Goal: Transaction & Acquisition: Purchase product/service

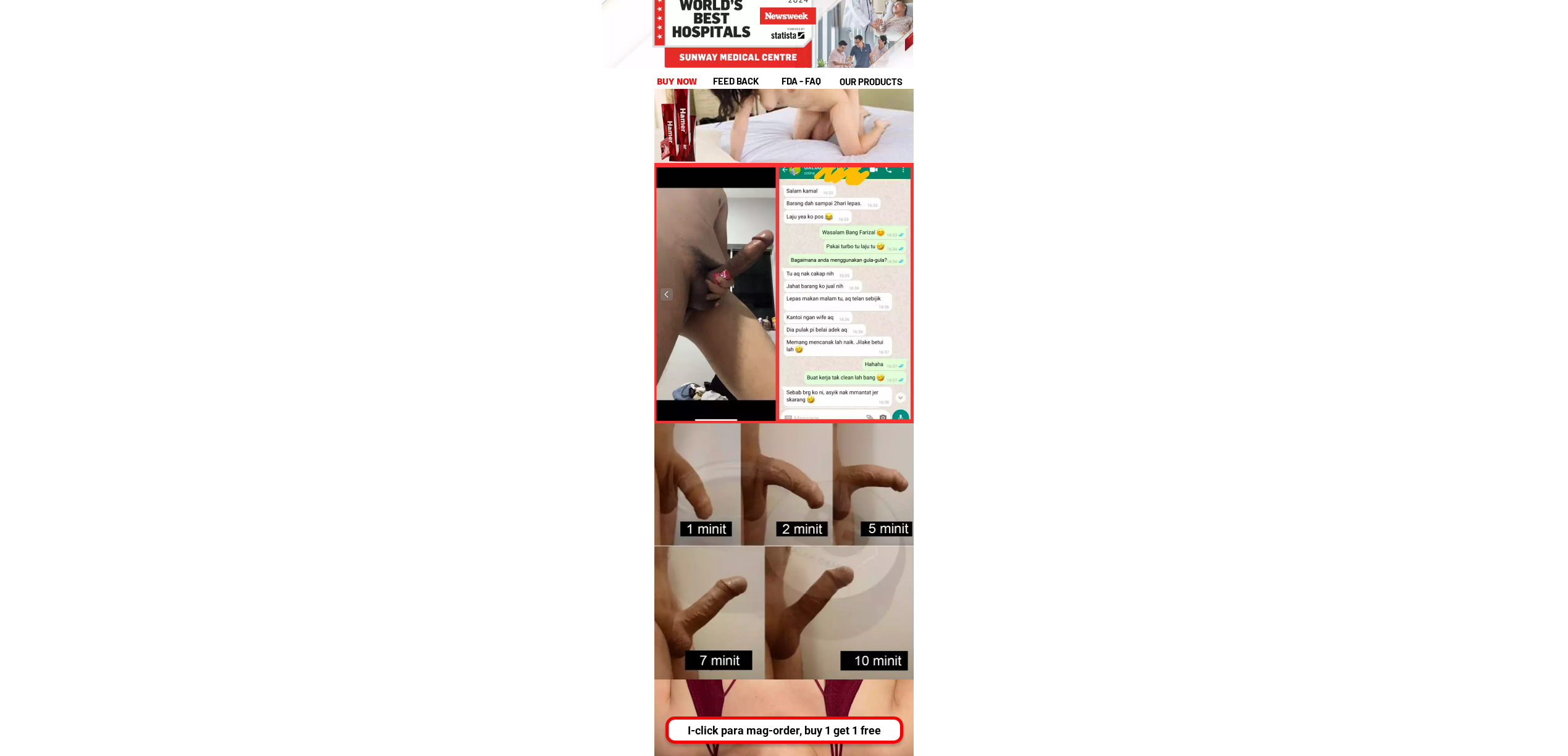
scroll to position [1975, 0]
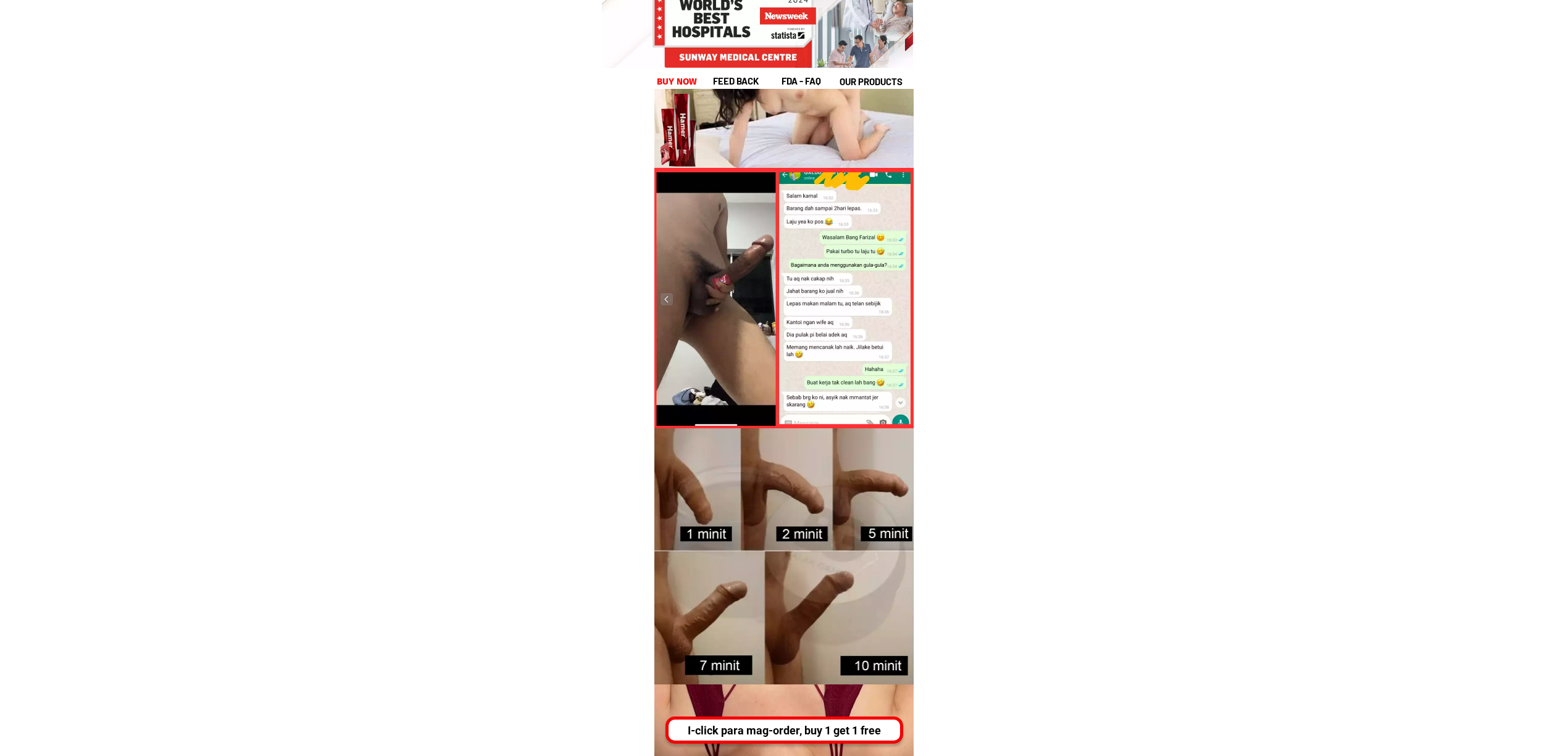
click at [661, 307] on div at bounding box center [784, 298] width 259 height 262
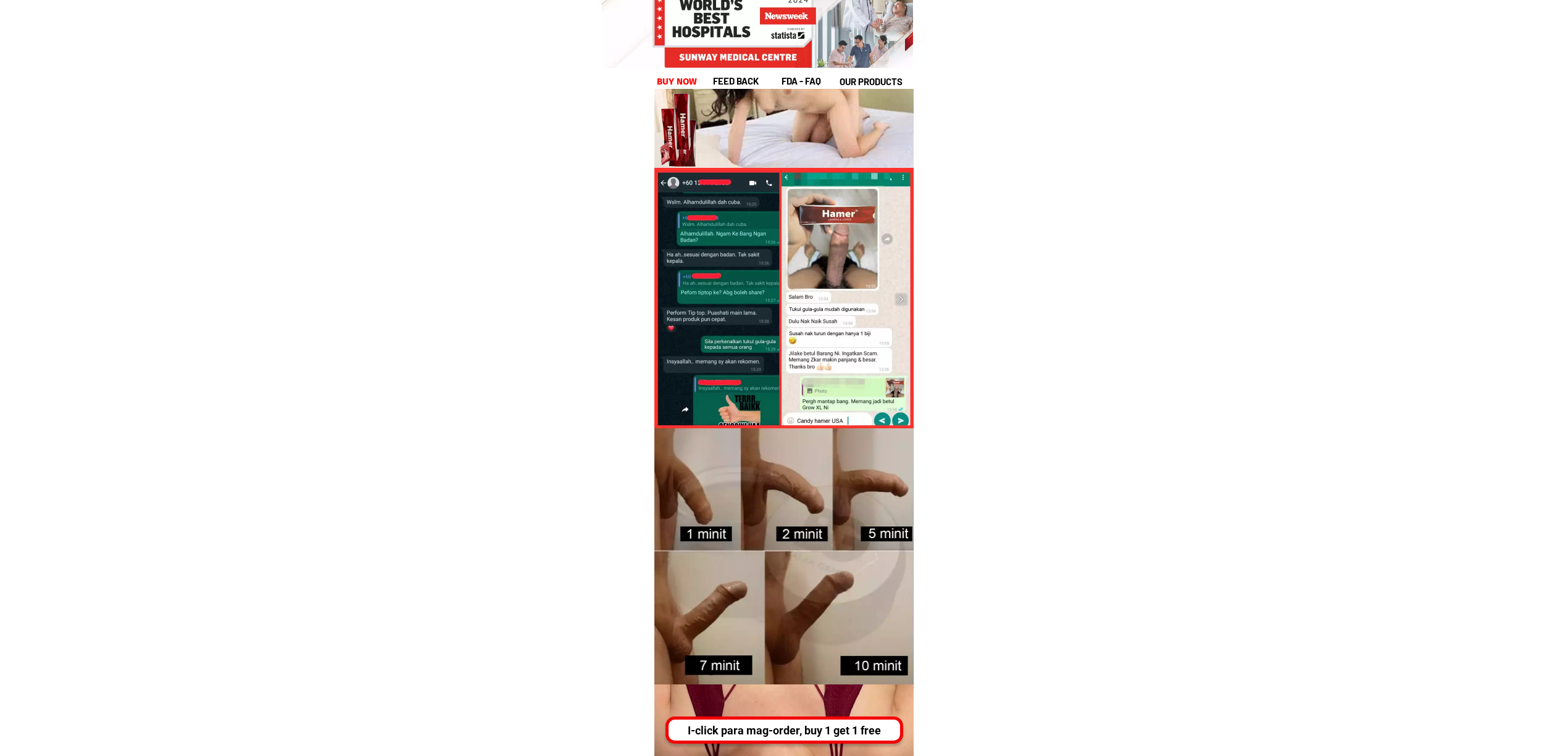
click at [912, 299] on div at bounding box center [784, 298] width 259 height 262
click at [904, 299] on img at bounding box center [902, 300] width 13 height 13
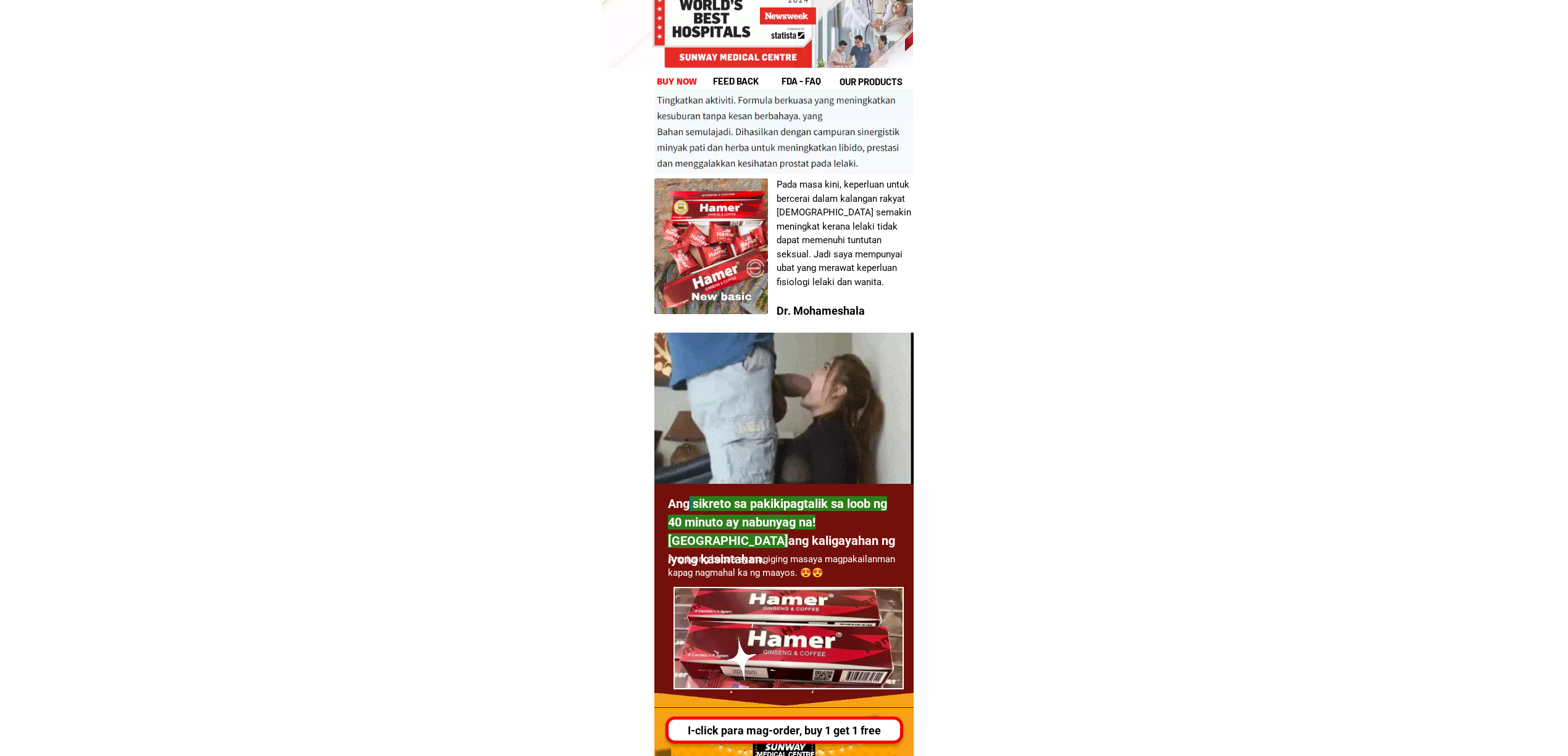
scroll to position [3950, 0]
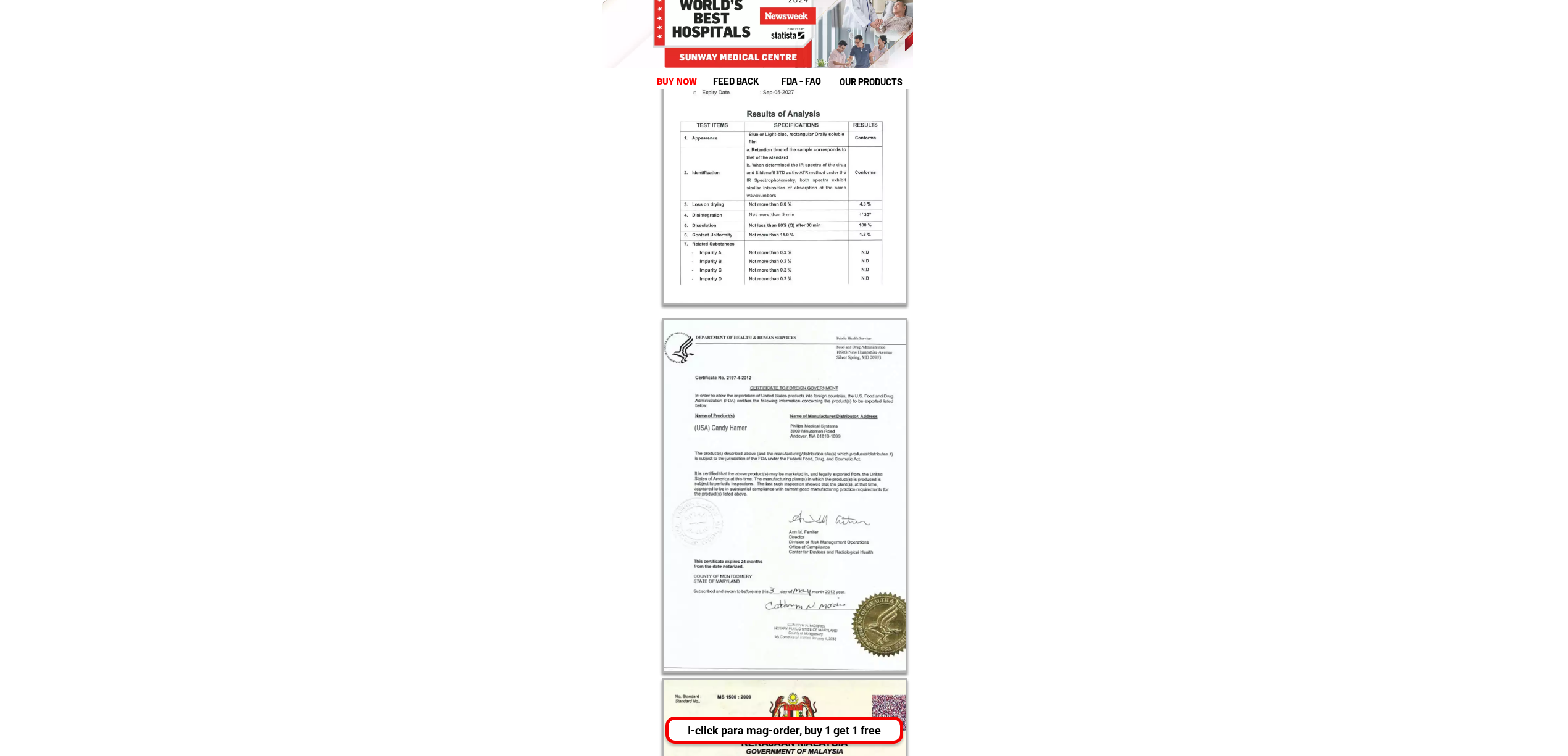
scroll to position [20086, 0]
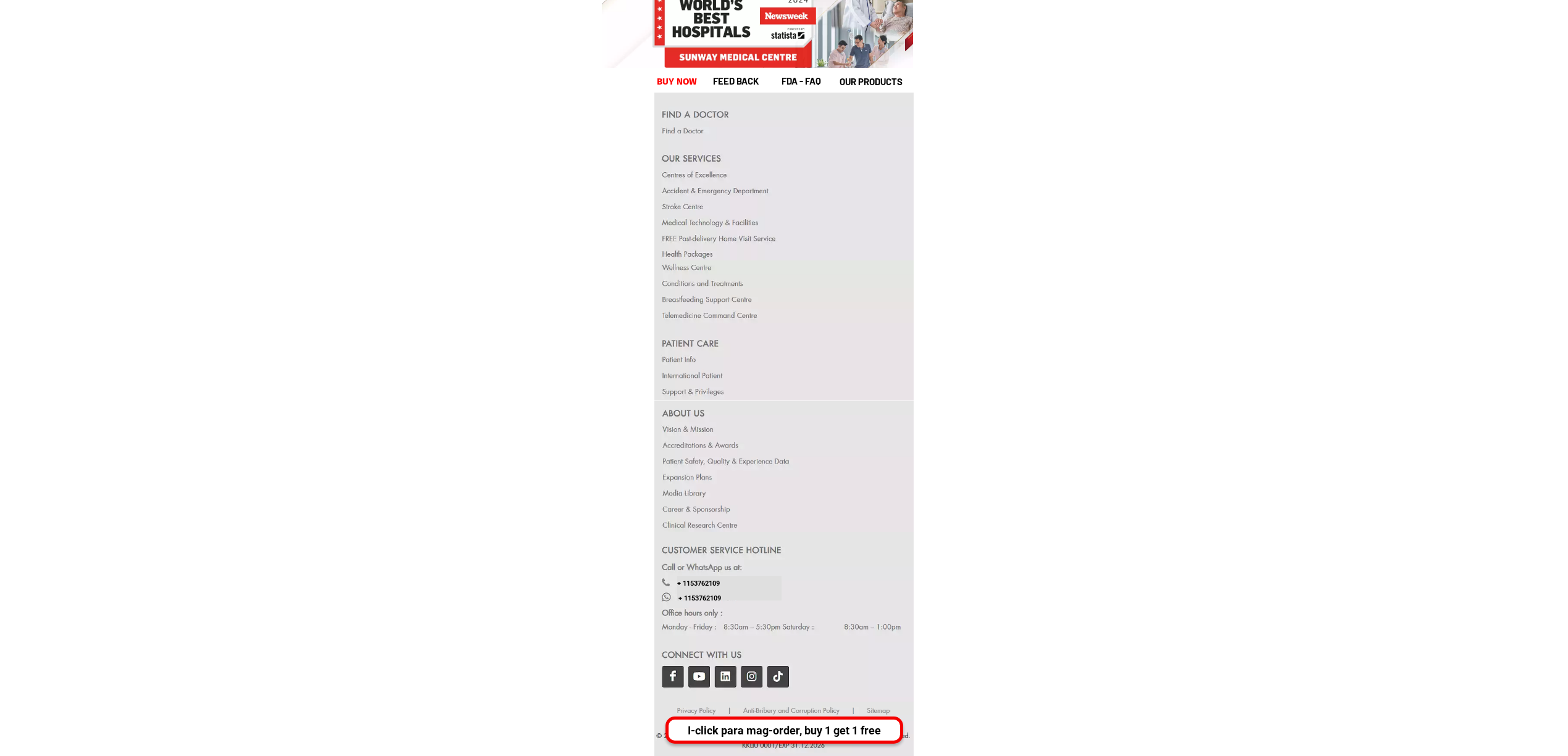
drag, startPoint x: 806, startPoint y: 727, endPoint x: 811, endPoint y: 738, distance: 12.1
click at [806, 728] on div "I-click para mag-order, buy 1 get 1 free" at bounding box center [785, 730] width 232 height 17
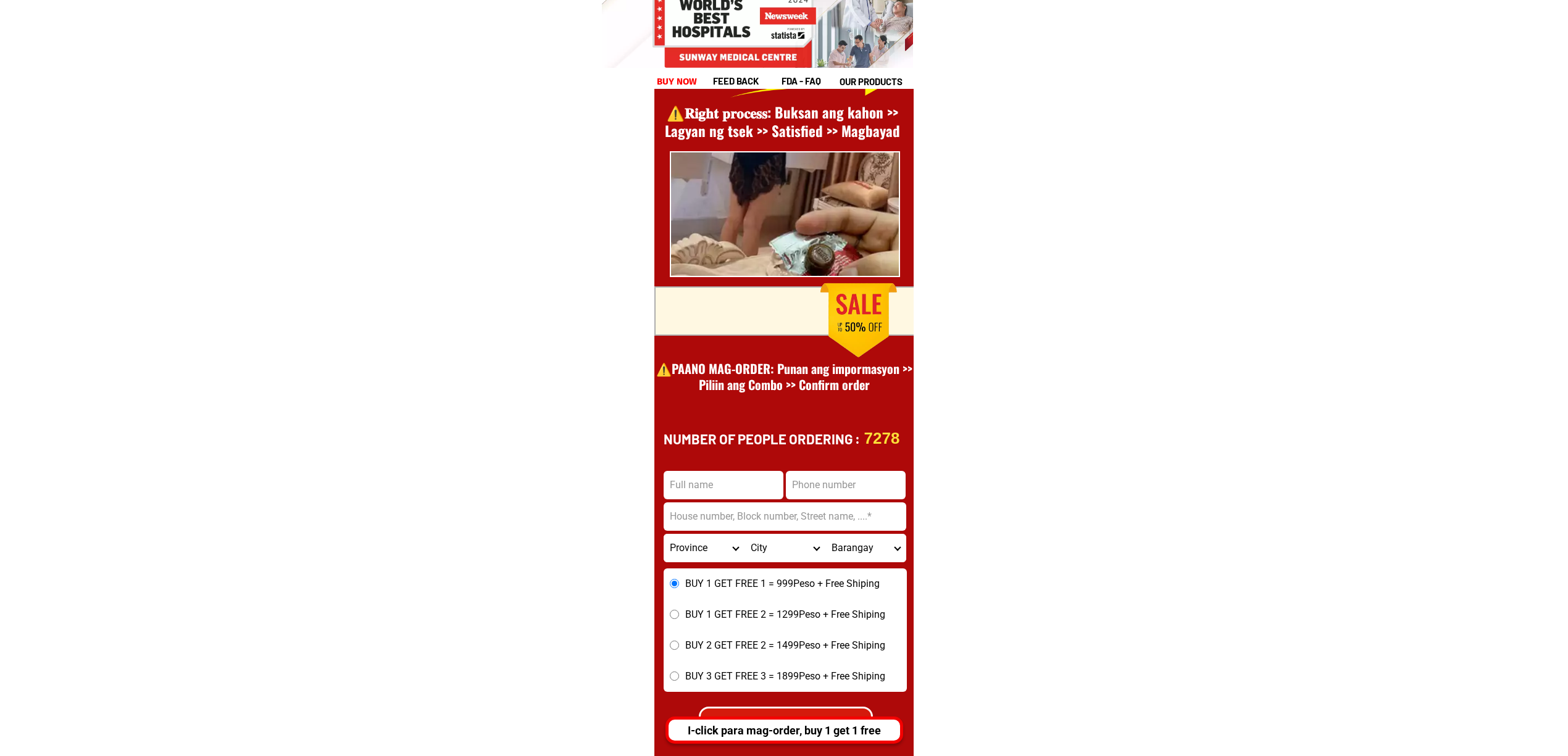
click at [863, 724] on div "I-click para mag-order, buy 1 get 1 free" at bounding box center [788, 730] width 232 height 17
click at [818, 739] on div "I-click para mag-order, buy 1 get 1 free" at bounding box center [788, 730] width 238 height 27
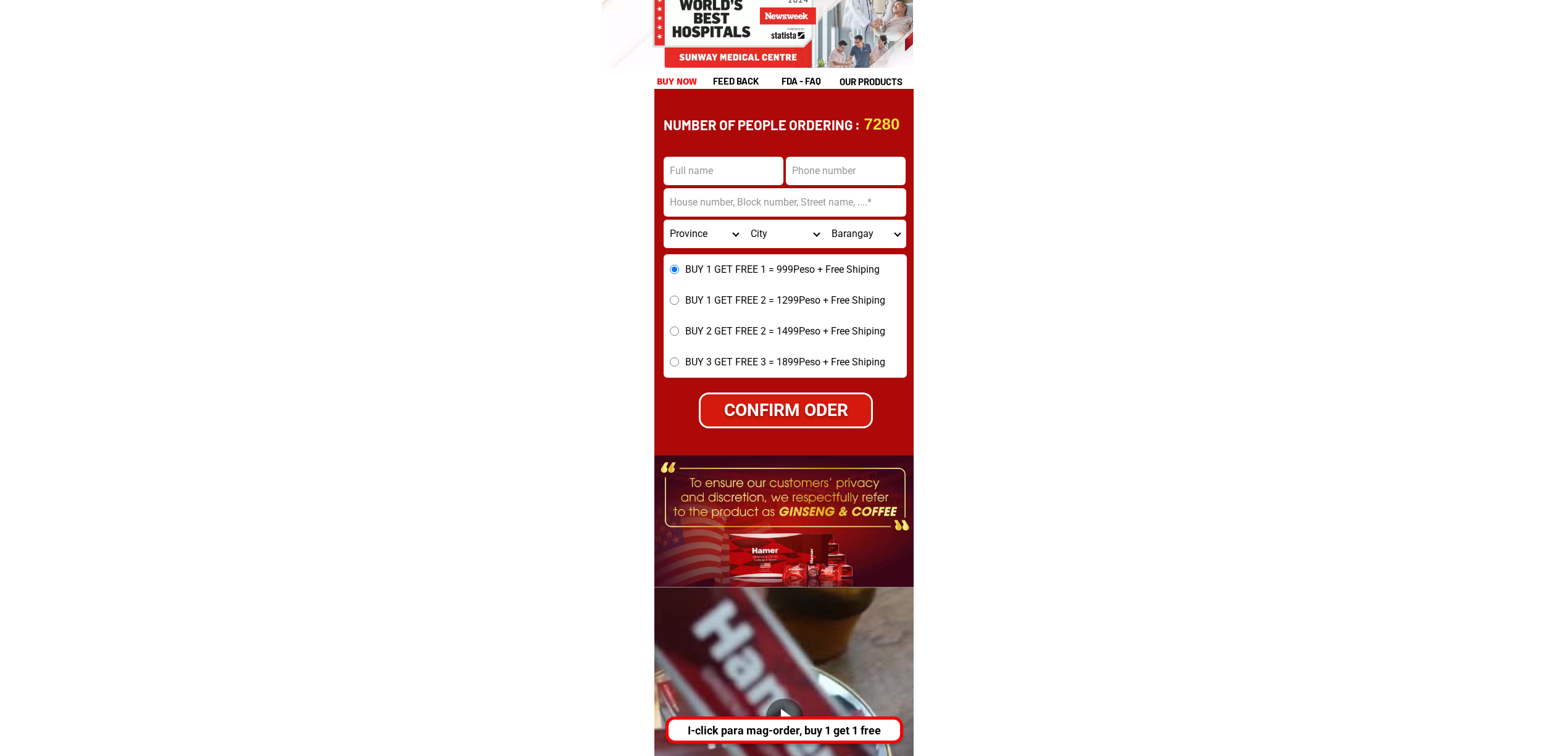
scroll to position [5193, 0]
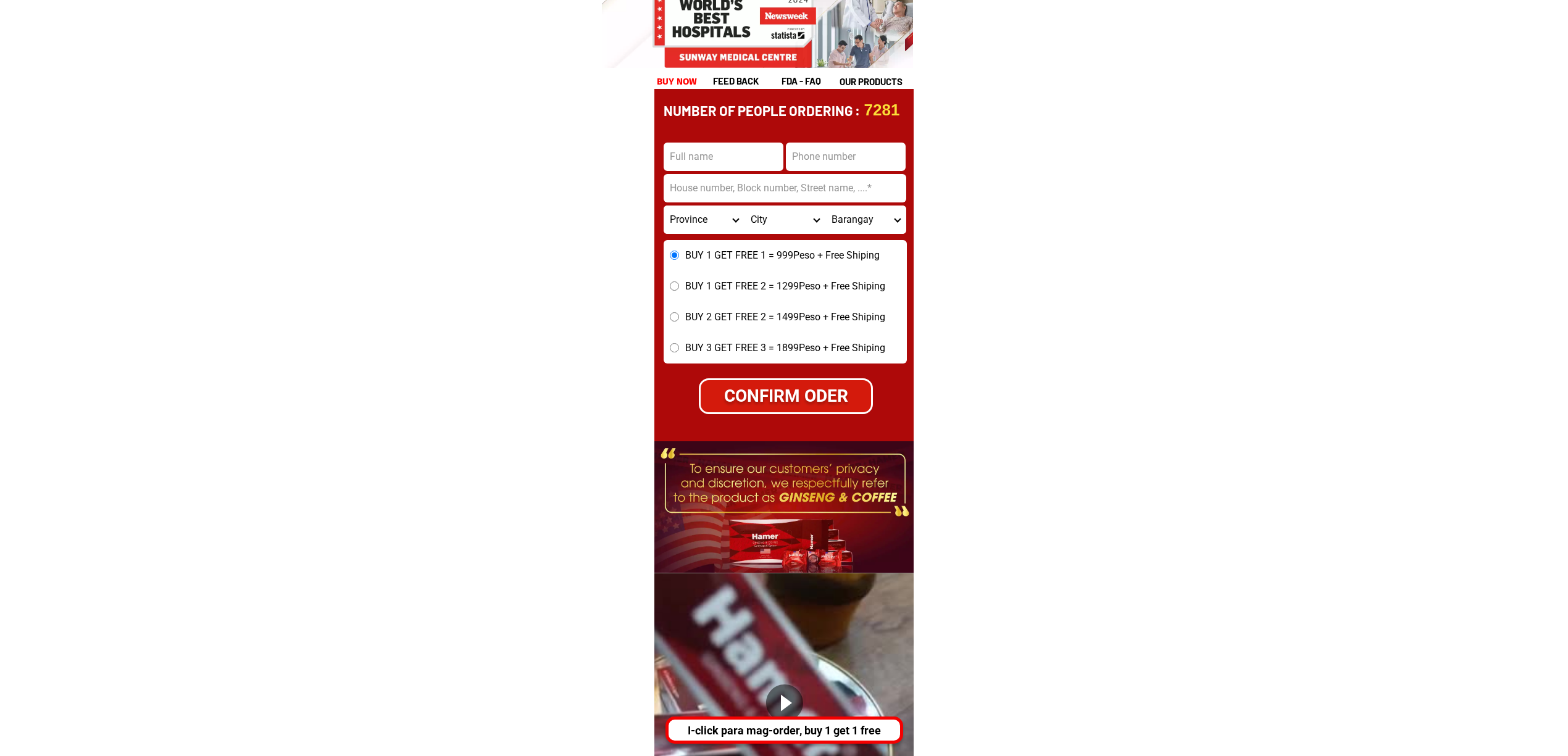
click at [849, 722] on div "I-click para mag-order, buy 1 get 1 free" at bounding box center [785, 730] width 232 height 17
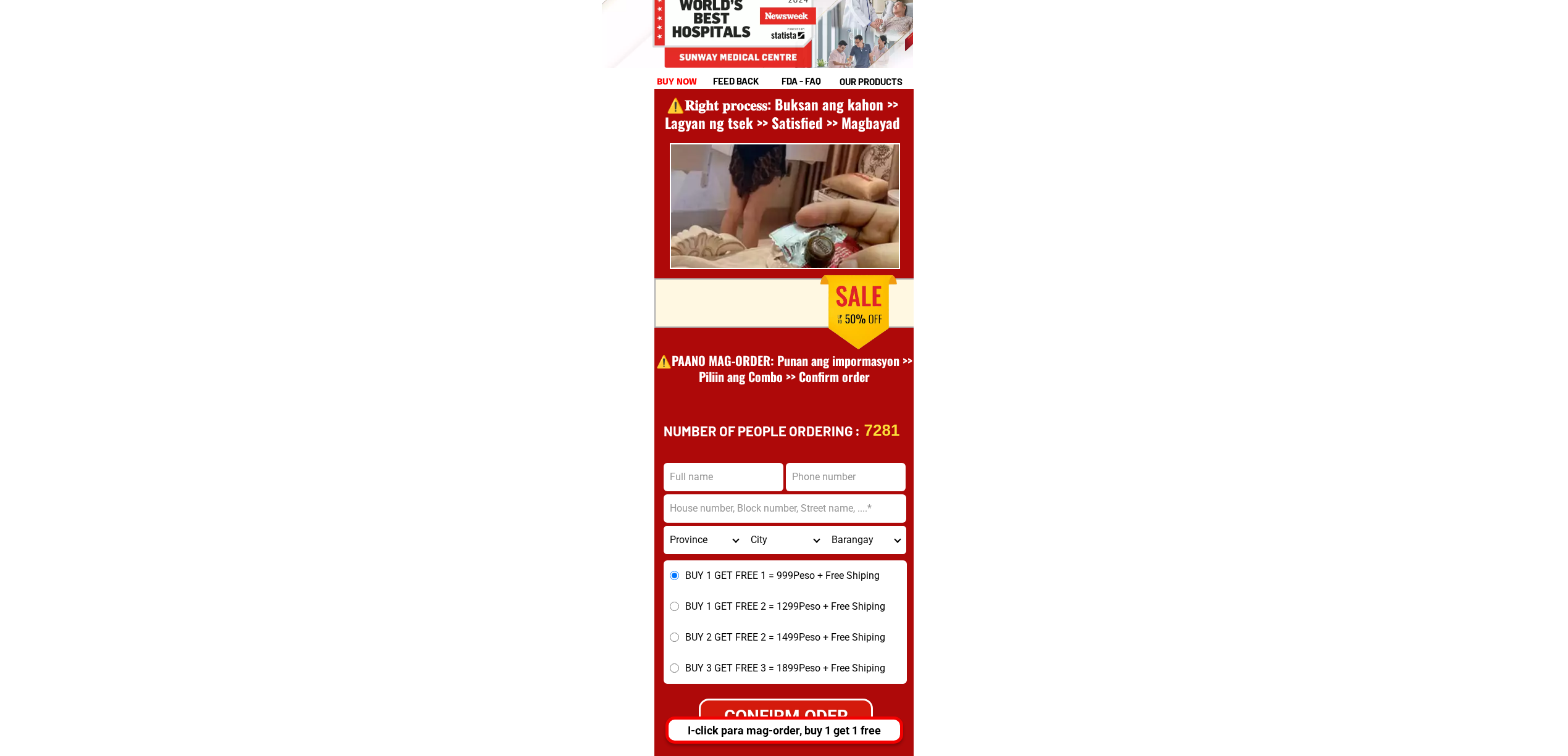
scroll to position [4863, 0]
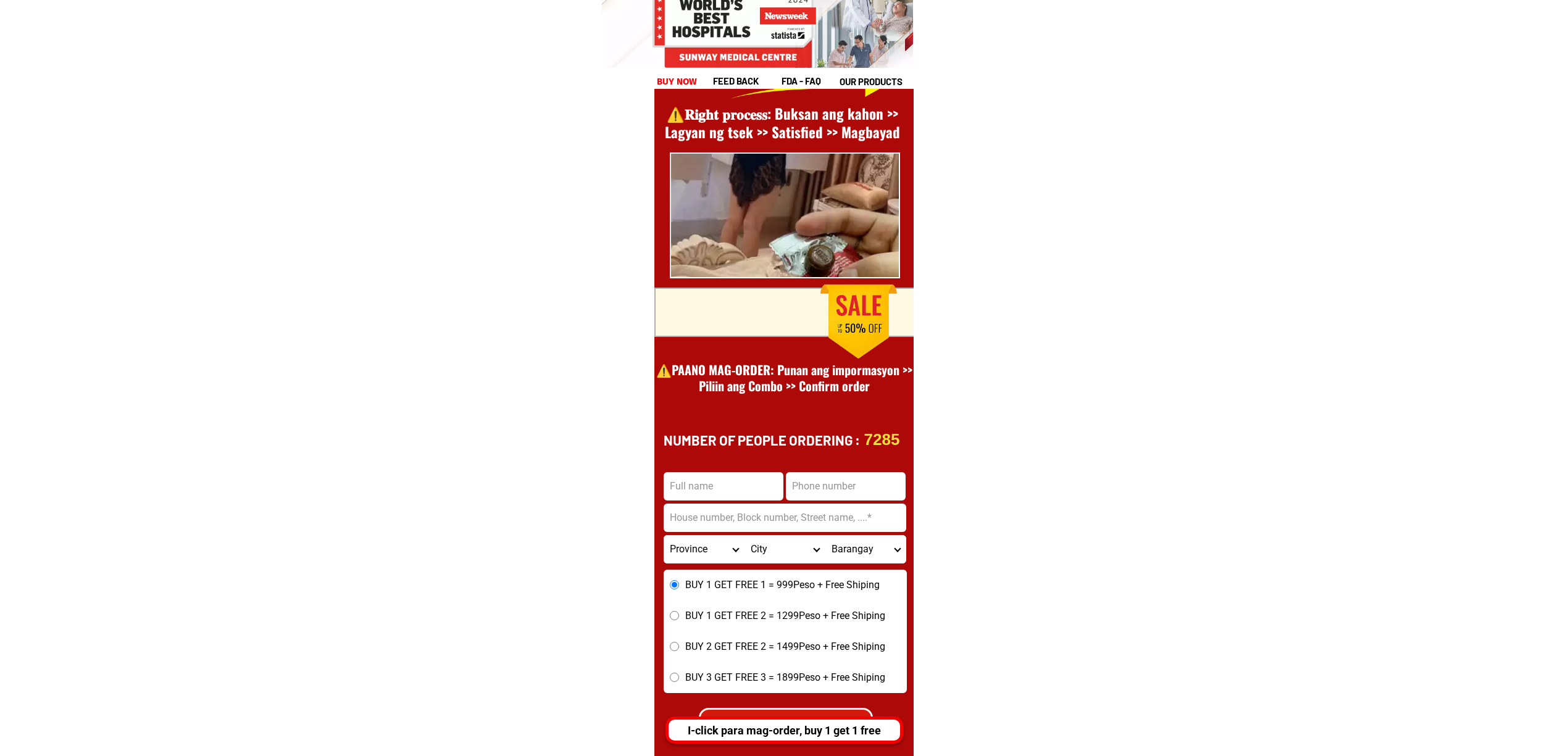
click at [729, 729] on div "I-click para mag-order, buy 1 get 1 free" at bounding box center [781, 730] width 232 height 17
